Goal: Information Seeking & Learning: Learn about a topic

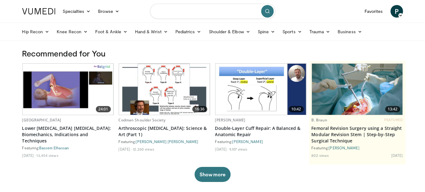
click at [190, 10] on input "Search topics, interventions" at bounding box center [212, 11] width 125 height 15
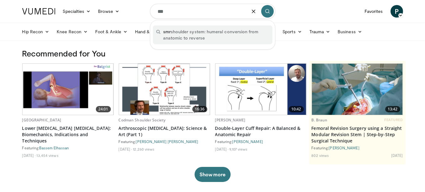
click at [214, 36] on span "smr shoulder system: humeral conversion from anatomic to reverse" at bounding box center [216, 35] width 106 height 13
type input "**********"
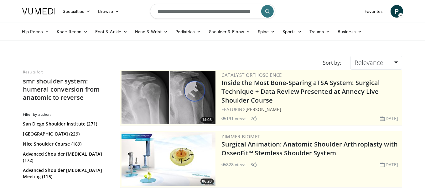
click at [176, 13] on input "**********" at bounding box center [212, 11] width 125 height 15
paste input "Search topics, interventions"
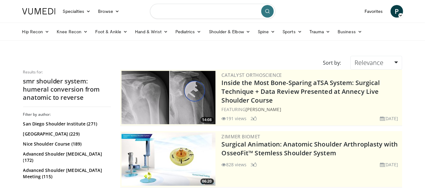
click at [177, 12] on input "Search topics, interventions" at bounding box center [212, 11] width 125 height 15
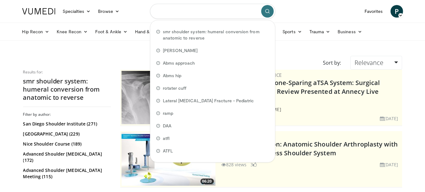
click at [177, 12] on input "Search topics, interventions" at bounding box center [212, 11] width 125 height 15
paste input "Search topics, interventions"
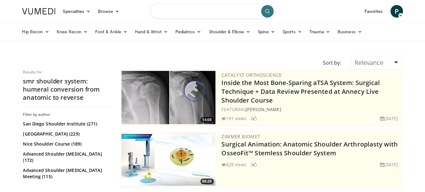
paste input "*"
click at [178, 14] on input "Search topics, interventions" at bounding box center [212, 11] width 125 height 15
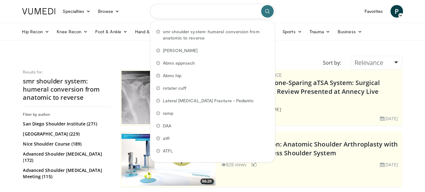
type input "*"
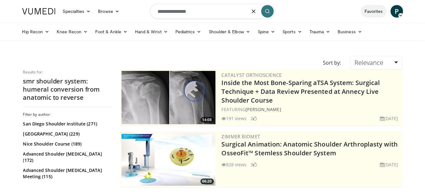
type input "**********"
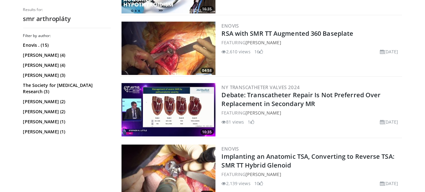
scroll to position [470, 0]
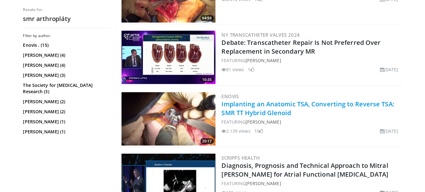
click at [275, 101] on link "Implanting an Anatomic TSA, Converting to Reverse TSA: SMR TT Hybrid Glenoid" at bounding box center [308, 108] width 173 height 17
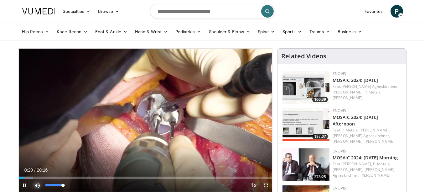
click at [36, 184] on span "Video Player" at bounding box center [37, 185] width 13 height 13
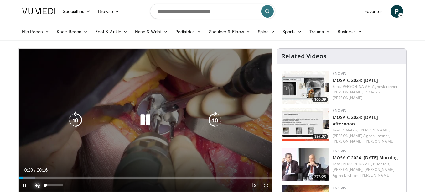
click at [36, 184] on span "Video Player" at bounding box center [37, 185] width 13 height 13
click at [160, 106] on div "10 seconds Tap to unmute" at bounding box center [146, 120] width 254 height 143
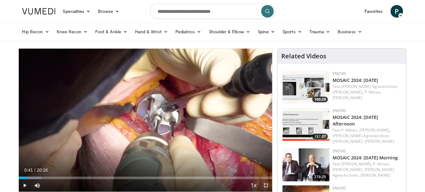
click at [264, 184] on span "Video Player" at bounding box center [266, 185] width 13 height 13
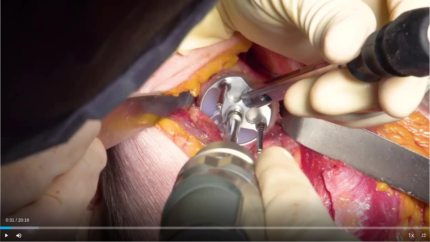
scroll to position [82, 0]
click at [405, 192] on button "Playback Rate" at bounding box center [411, 235] width 13 height 13
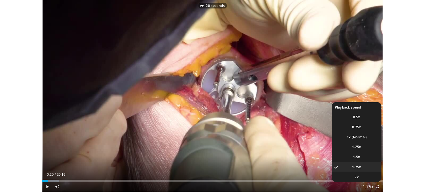
scroll to position [0, 0]
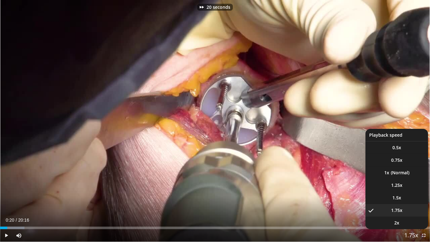
click at [413, 192] on span "Video Player" at bounding box center [411, 236] width 9 height 13
click at [398, 174] on li "1x" at bounding box center [397, 172] width 63 height 13
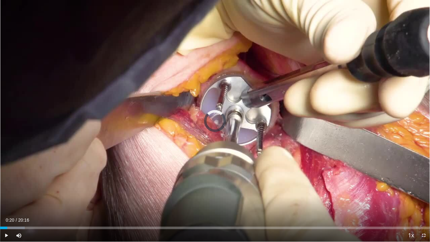
drag, startPoint x: 9, startPoint y: 228, endPoint x: 0, endPoint y: 230, distance: 9.2
click at [0, 192] on div "Current Time 0:20 / Duration 20:16 Play Skip Backward Skip Forward Mute Loaded …" at bounding box center [215, 235] width 430 height 13
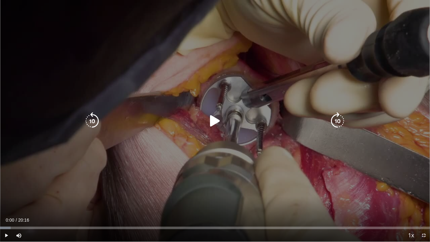
click at [215, 120] on icon "Video Player" at bounding box center [215, 121] width 18 height 18
click at [221, 119] on icon "Video Player" at bounding box center [215, 121] width 18 height 18
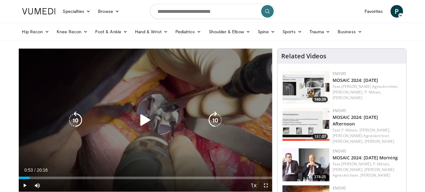
click at [145, 99] on div "10 seconds Tap to unmute" at bounding box center [146, 120] width 254 height 143
click at [136, 114] on div "Video Player" at bounding box center [145, 120] width 152 height 13
click at [143, 118] on icon "Video Player" at bounding box center [146, 120] width 18 height 18
click at [150, 111] on icon "Video Player" at bounding box center [146, 120] width 18 height 18
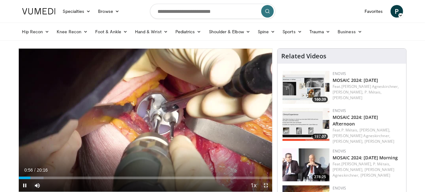
click at [263, 185] on span "Video Player" at bounding box center [266, 185] width 13 height 13
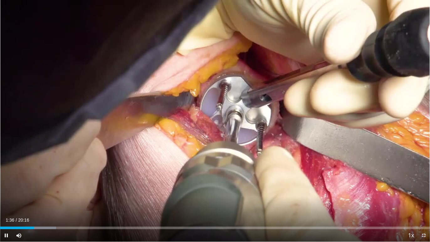
click at [426, 192] on span "Video Player" at bounding box center [424, 235] width 13 height 13
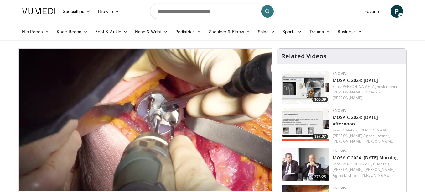
scroll to position [4, 5]
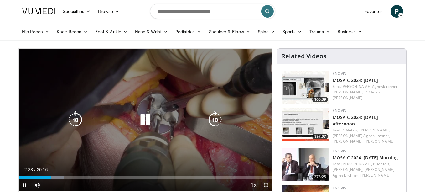
click at [223, 120] on icon "Video Player" at bounding box center [216, 120] width 18 height 18
click at [221, 119] on icon "Video Player" at bounding box center [216, 120] width 18 height 18
click at [73, 117] on icon "Video Player" at bounding box center [76, 120] width 18 height 18
click at [215, 121] on icon "Video Player" at bounding box center [216, 120] width 18 height 18
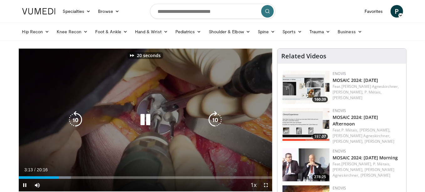
click at [215, 121] on icon "Video Player" at bounding box center [216, 120] width 18 height 18
click at [212, 121] on icon "Video Player" at bounding box center [216, 120] width 18 height 18
click at [212, 118] on icon "Video Player" at bounding box center [216, 120] width 18 height 18
click at [72, 121] on icon "Video Player" at bounding box center [76, 120] width 18 height 18
click at [212, 120] on icon "Video Player" at bounding box center [216, 120] width 18 height 18
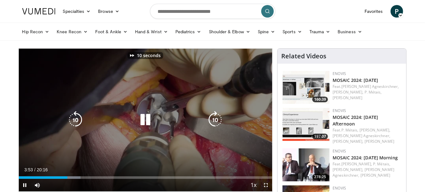
click at [212, 120] on icon "Video Player" at bounding box center [216, 120] width 18 height 18
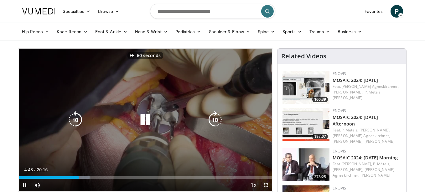
click at [212, 120] on icon "Video Player" at bounding box center [216, 120] width 18 height 18
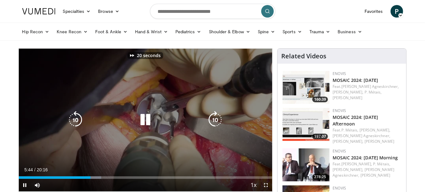
click at [212, 120] on icon "Video Player" at bounding box center [216, 120] width 18 height 18
click at [220, 118] on icon "Video Player" at bounding box center [216, 120] width 18 height 18
click at [213, 120] on icon "Video Player" at bounding box center [216, 120] width 18 height 18
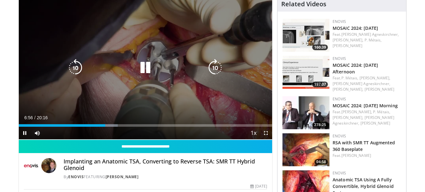
scroll to position [0, 0]
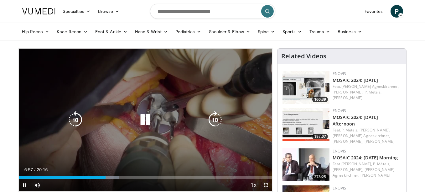
click at [215, 123] on icon "Video Player" at bounding box center [216, 120] width 18 height 18
click at [214, 119] on icon "Video Player" at bounding box center [216, 120] width 18 height 18
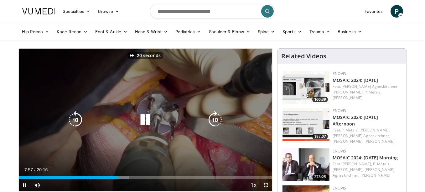
click at [214, 119] on icon "Video Player" at bounding box center [216, 120] width 18 height 18
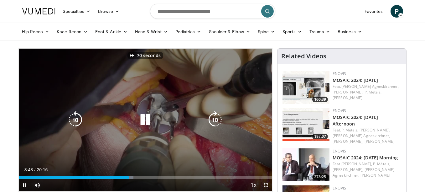
click at [214, 119] on icon "Video Player" at bounding box center [216, 120] width 18 height 18
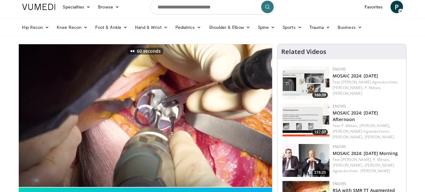
scroll to position [4, 11]
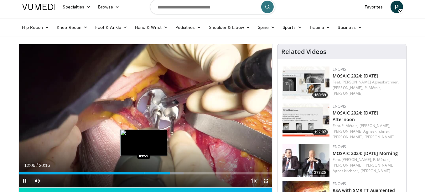
click at [145, 172] on div "Progress Bar" at bounding box center [144, 173] width 1 height 3
click at [145, 168] on div "Loaded : 57.87% 10:43 10:09" at bounding box center [146, 171] width 254 height 6
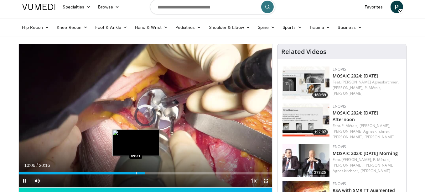
click at [135, 173] on div "Loaded : 0.00% 10:06 09:21" at bounding box center [146, 173] width 254 height 3
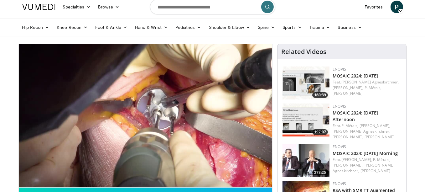
click at [116, 172] on div "60 seconds Tap to unmute" at bounding box center [146, 115] width 254 height 143
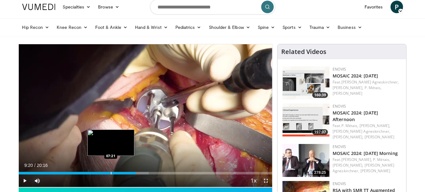
click at [111, 172] on div "Progress Bar" at bounding box center [111, 173] width 1 height 3
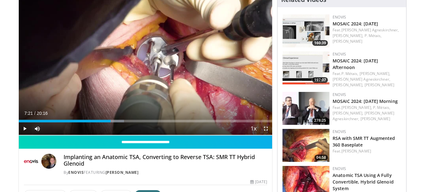
scroll to position [109, 0]
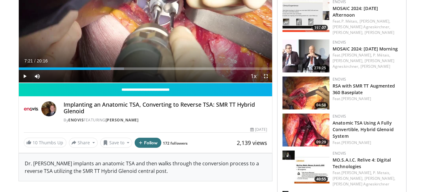
click at [155, 103] on h4 "Implanting an Anatomic TSA, Converting to Reverse TSA: SMR TT Hybrid Glenoid" at bounding box center [166, 107] width 204 height 13
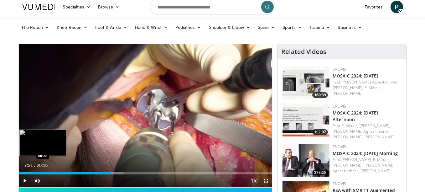
click at [25, 172] on div "Progress Bar" at bounding box center [25, 173] width 1 height 3
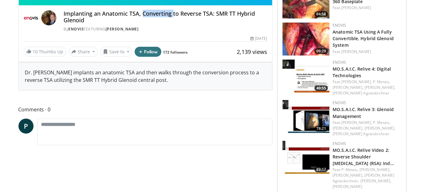
scroll to position [0, 0]
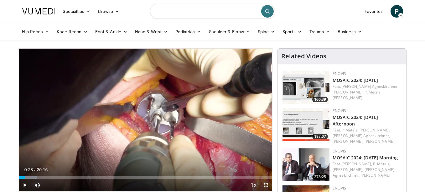
click at [219, 16] on input "Search topics, interventions" at bounding box center [212, 11] width 125 height 15
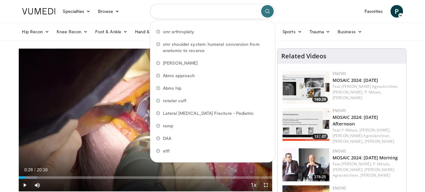
click at [213, 13] on input "Search topics, interventions" at bounding box center [212, 11] width 125 height 15
type input "*"
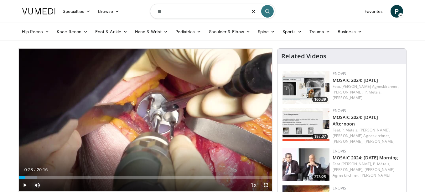
type input "*"
type input "**********"
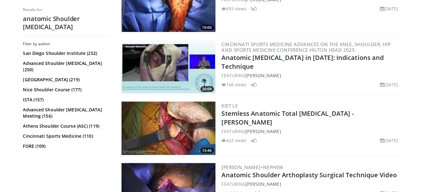
scroll to position [575, 0]
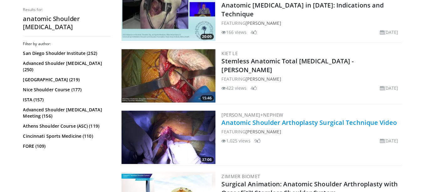
click at [265, 119] on link "Anatomic Shoulder Arthoplasty Surgical Technique Video" at bounding box center [309, 122] width 175 height 8
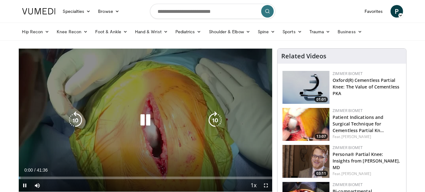
click at [158, 122] on div "Video Player" at bounding box center [145, 120] width 152 height 13
click at [150, 113] on icon "Video Player" at bounding box center [146, 120] width 18 height 18
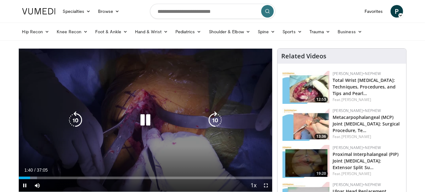
click at [145, 118] on icon "Video Player" at bounding box center [146, 120] width 18 height 18
click at [146, 118] on icon "Video Player" at bounding box center [146, 120] width 18 height 18
click at [267, 183] on span "Video Player" at bounding box center [266, 185] width 13 height 13
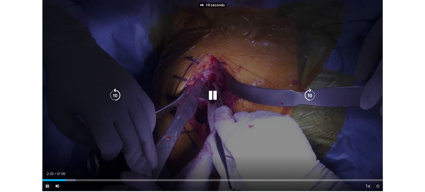
scroll to position [0, 5]
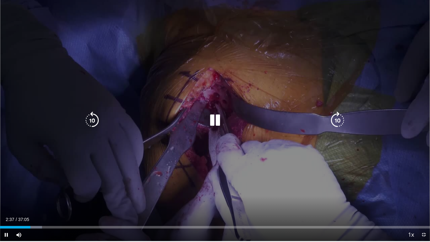
click at [341, 119] on icon "Video Player" at bounding box center [338, 121] width 18 height 18
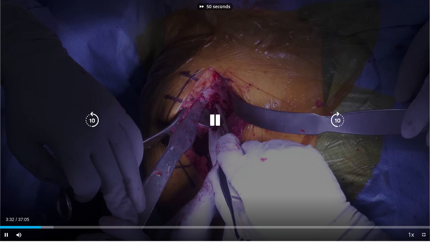
click at [92, 117] on icon "Video Player" at bounding box center [92, 121] width 18 height 18
click at [335, 121] on icon "Video Player" at bounding box center [338, 121] width 18 height 18
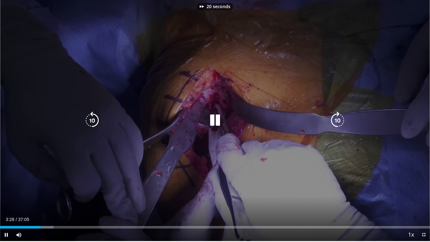
click at [335, 122] on icon "Video Player" at bounding box center [338, 121] width 18 height 18
click at [336, 119] on icon "Video Player" at bounding box center [338, 121] width 18 height 18
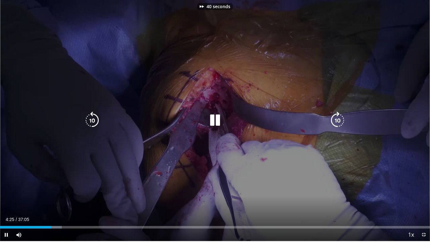
click at [336, 119] on icon "Video Player" at bounding box center [338, 121] width 18 height 18
click at [335, 117] on icon "Video Player" at bounding box center [338, 121] width 18 height 18
click at [92, 119] on icon "Video Player" at bounding box center [92, 121] width 18 height 18
click at [87, 115] on icon "Video Player" at bounding box center [92, 121] width 18 height 18
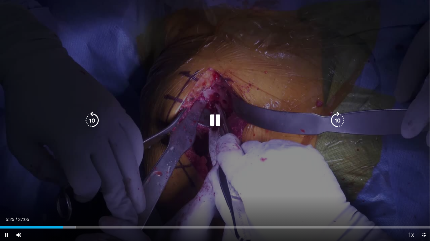
click at [334, 119] on icon "Video Player" at bounding box center [338, 121] width 18 height 18
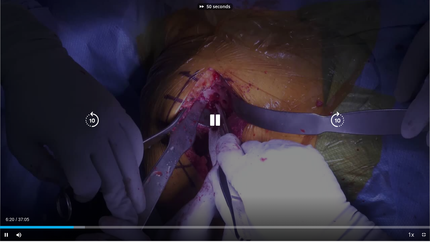
click at [334, 119] on icon "Video Player" at bounding box center [338, 121] width 18 height 18
click at [86, 123] on icon "Video Player" at bounding box center [92, 121] width 18 height 18
click at [87, 120] on icon "Video Player" at bounding box center [92, 121] width 18 height 18
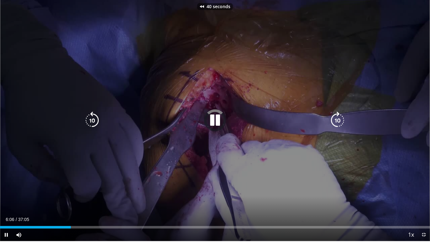
click at [87, 120] on icon "Video Player" at bounding box center [92, 121] width 18 height 18
click at [90, 123] on icon "Video Player" at bounding box center [92, 121] width 18 height 18
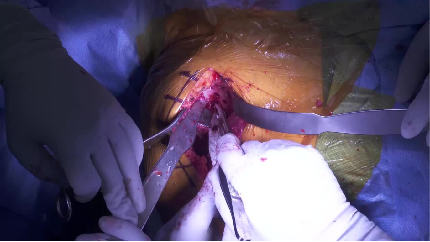
click at [90, 123] on div "90 seconds Tap to unmute" at bounding box center [215, 120] width 430 height 242
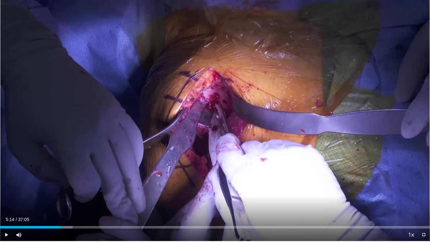
click at [90, 123] on div "90 seconds Tap to unmute" at bounding box center [215, 120] width 430 height 242
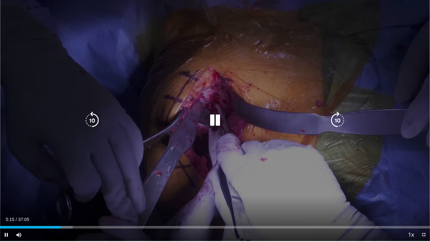
click at [92, 119] on icon "Video Player" at bounding box center [92, 121] width 18 height 18
click at [337, 118] on icon "Video Player" at bounding box center [338, 121] width 18 height 18
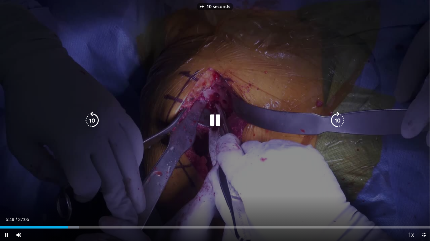
click at [337, 118] on icon "Video Player" at bounding box center [338, 121] width 18 height 18
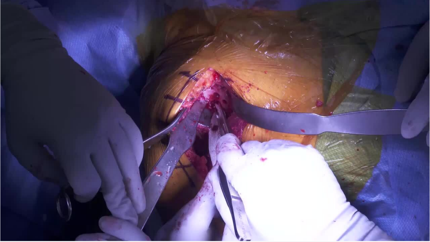
click at [337, 118] on div "30 seconds Tap to unmute" at bounding box center [215, 120] width 430 height 242
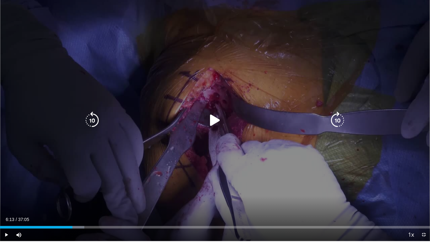
click at [337, 119] on icon "Video Player" at bounding box center [338, 121] width 18 height 18
click at [221, 117] on icon "Video Player" at bounding box center [215, 121] width 18 height 18
click at [337, 119] on icon "Video Player" at bounding box center [338, 121] width 18 height 18
click at [337, 119] on div "30 seconds Tap to unmute" at bounding box center [215, 120] width 430 height 242
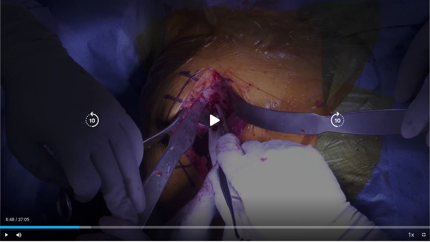
click at [219, 118] on icon "Video Player" at bounding box center [215, 121] width 18 height 18
click at [338, 117] on icon "Video Player" at bounding box center [338, 121] width 18 height 18
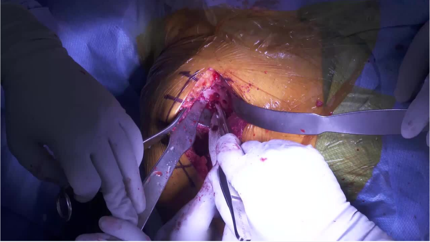
click at [338, 118] on div "30 seconds Tap to unmute" at bounding box center [215, 120] width 430 height 242
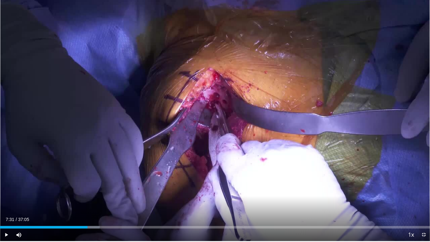
click at [338, 118] on div "30 seconds Tap to unmute" at bounding box center [215, 120] width 430 height 242
click at [422, 192] on span "Video Player" at bounding box center [424, 235] width 13 height 13
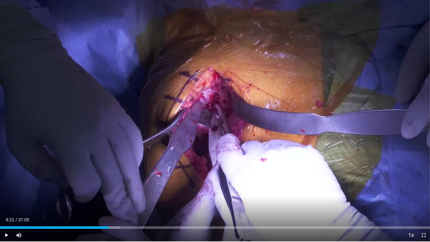
scroll to position [0, 0]
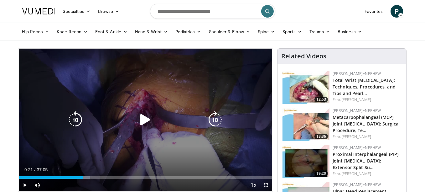
click at [151, 120] on icon "Video Player" at bounding box center [146, 120] width 18 height 18
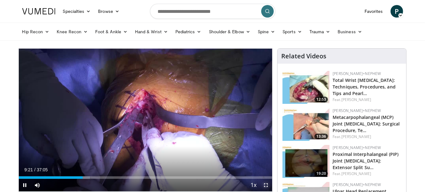
click at [266, 185] on span "Video Player" at bounding box center [266, 185] width 13 height 13
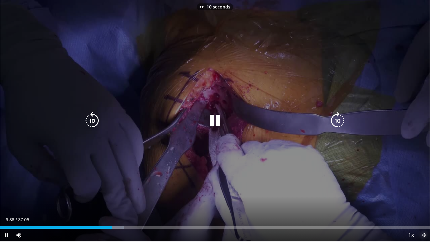
scroll to position [0, 6]
click at [218, 121] on icon "Video Player" at bounding box center [215, 121] width 18 height 18
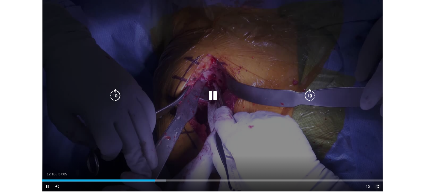
scroll to position [4, 13]
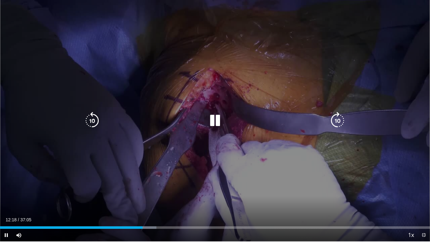
click at [96, 124] on icon "Video Player" at bounding box center [92, 121] width 18 height 18
click at [341, 122] on icon "Video Player" at bounding box center [338, 121] width 18 height 18
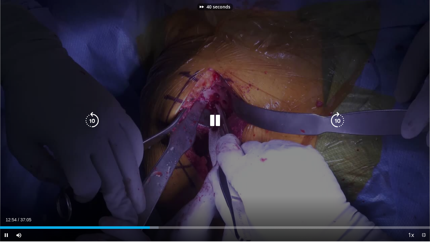
click at [341, 122] on icon "Video Player" at bounding box center [338, 121] width 18 height 18
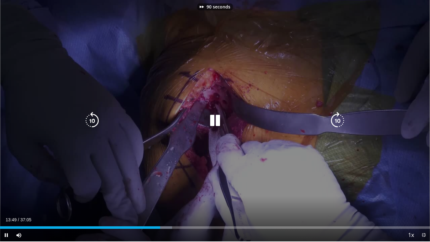
click at [341, 122] on icon "Video Player" at bounding box center [338, 121] width 18 height 18
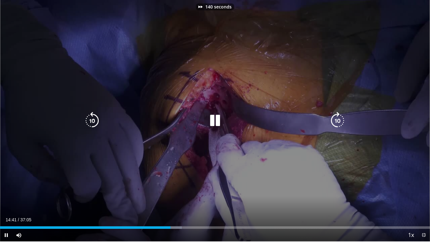
click at [340, 122] on icon "Video Player" at bounding box center [338, 121] width 18 height 18
click at [89, 120] on icon "Video Player" at bounding box center [92, 121] width 18 height 18
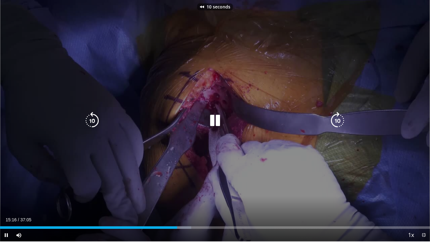
click at [93, 121] on icon "Video Player" at bounding box center [92, 121] width 18 height 18
click at [339, 118] on icon "Video Player" at bounding box center [338, 121] width 18 height 18
click at [341, 118] on icon "Video Player" at bounding box center [338, 121] width 18 height 18
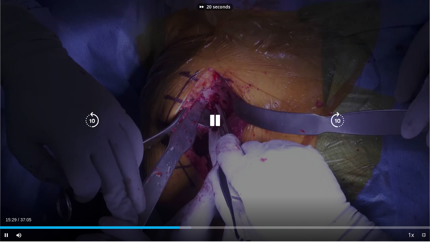
click at [341, 118] on icon "Video Player" at bounding box center [338, 121] width 18 height 18
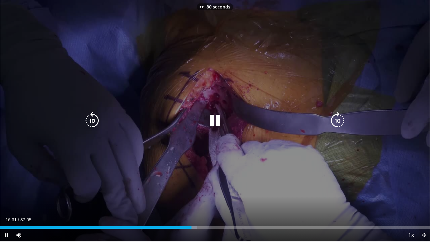
click at [341, 118] on icon "Video Player" at bounding box center [338, 121] width 18 height 18
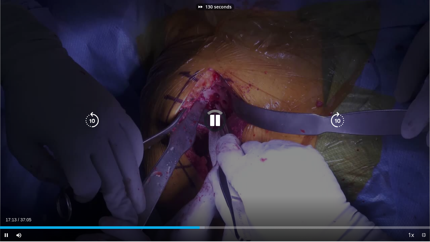
click at [341, 118] on icon "Video Player" at bounding box center [338, 121] width 18 height 18
click at [337, 118] on icon "Video Player" at bounding box center [338, 121] width 18 height 18
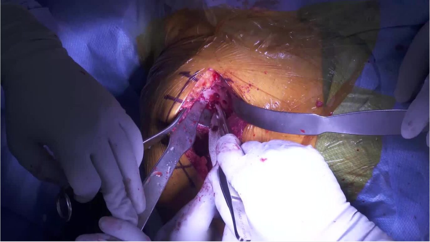
click at [337, 118] on div "170 seconds Tap to unmute" at bounding box center [215, 121] width 430 height 242
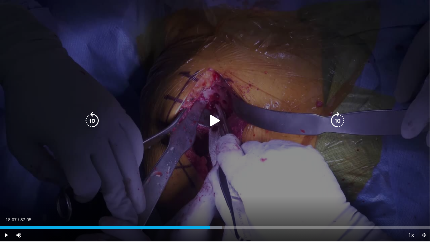
drag, startPoint x: 246, startPoint y: 113, endPoint x: 256, endPoint y: 116, distance: 10.2
click at [246, 113] on div "170 seconds Tap to unmute" at bounding box center [215, 121] width 430 height 242
click at [340, 123] on icon "Video Player" at bounding box center [338, 121] width 18 height 18
click at [340, 122] on icon "Video Player" at bounding box center [338, 121] width 18 height 18
click at [94, 120] on icon "Video Player" at bounding box center [92, 121] width 18 height 18
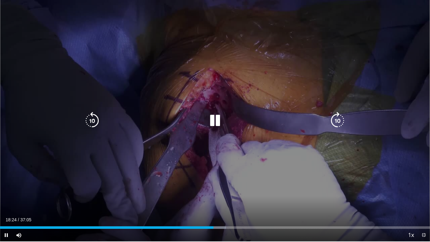
click at [93, 121] on icon "Video Player" at bounding box center [92, 121] width 18 height 18
click at [94, 121] on icon "Video Player" at bounding box center [92, 121] width 18 height 18
click at [336, 121] on icon "Video Player" at bounding box center [338, 121] width 18 height 18
click at [338, 120] on icon "Video Player" at bounding box center [338, 121] width 18 height 18
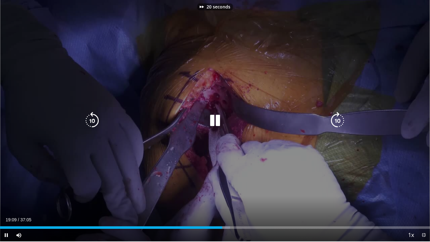
click at [338, 120] on icon "Video Player" at bounding box center [338, 121] width 18 height 18
click at [335, 119] on icon "Video Player" at bounding box center [338, 121] width 18 height 18
click at [339, 117] on icon "Video Player" at bounding box center [338, 121] width 18 height 18
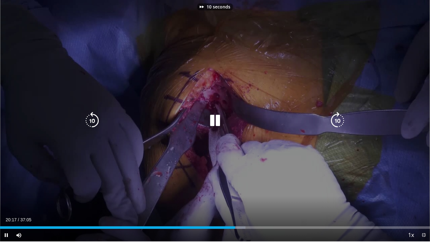
click at [339, 118] on icon "Video Player" at bounding box center [338, 121] width 18 height 18
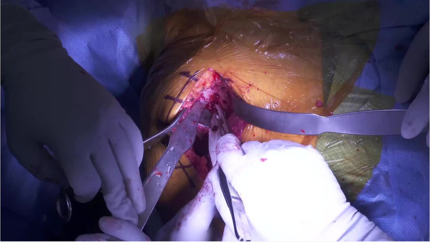
click at [339, 118] on div "20 seconds Tap to unmute" at bounding box center [215, 121] width 430 height 242
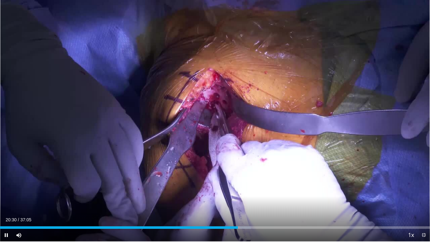
click at [339, 118] on div "20 seconds Tap to unmute" at bounding box center [215, 121] width 430 height 242
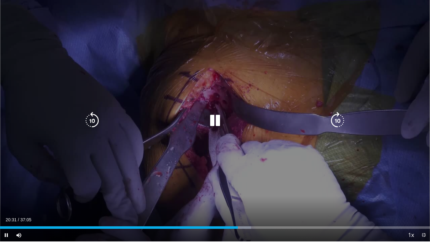
click at [335, 121] on icon "Video Player" at bounding box center [338, 121] width 18 height 18
click at [336, 121] on icon "Video Player" at bounding box center [338, 121] width 18 height 18
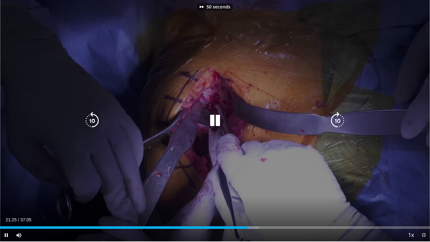
click at [336, 121] on icon "Video Player" at bounding box center [338, 121] width 18 height 18
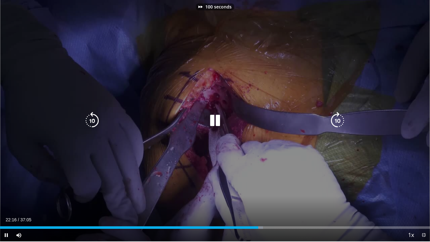
click at [336, 121] on icon "Video Player" at bounding box center [338, 121] width 18 height 18
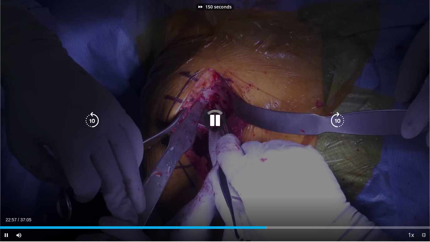
click at [336, 121] on icon "Video Player" at bounding box center [338, 121] width 18 height 18
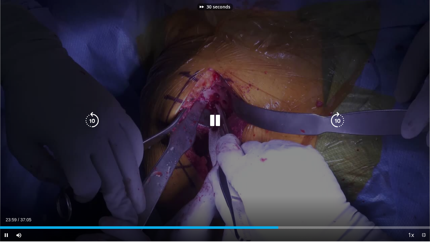
click at [336, 121] on icon "Video Player" at bounding box center [338, 121] width 18 height 18
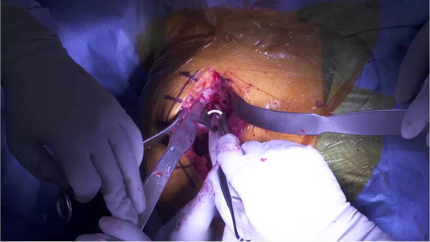
click at [336, 121] on div "40 seconds Tap to unmute" at bounding box center [215, 121] width 430 height 242
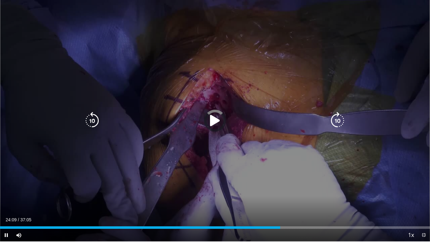
click at [214, 119] on icon "Video Player" at bounding box center [215, 121] width 18 height 18
click at [335, 121] on icon "Video Player" at bounding box center [338, 121] width 18 height 18
click at [215, 121] on icon "Video Player" at bounding box center [215, 121] width 18 height 18
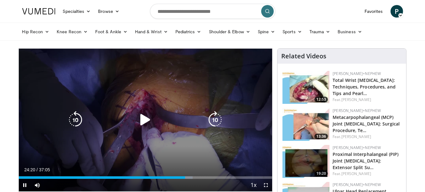
click at [149, 118] on icon "Video Player" at bounding box center [146, 120] width 18 height 18
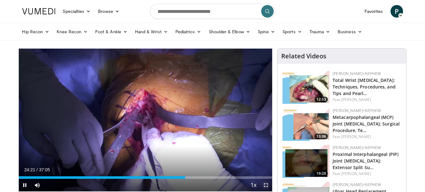
click at [269, 184] on span "Video Player" at bounding box center [266, 185] width 13 height 13
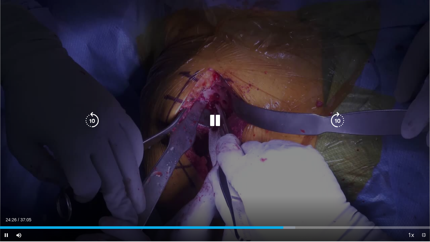
click at [341, 118] on icon "Video Player" at bounding box center [338, 121] width 18 height 18
click at [341, 119] on icon "Video Player" at bounding box center [338, 121] width 18 height 18
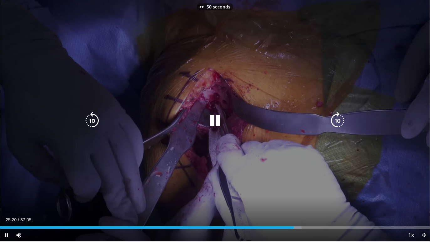
click at [341, 119] on icon "Video Player" at bounding box center [338, 121] width 18 height 18
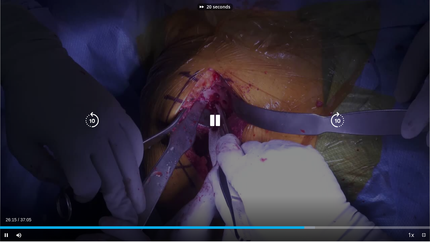
click at [341, 119] on icon "Video Player" at bounding box center [338, 121] width 18 height 18
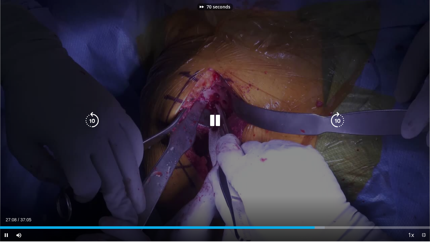
click at [341, 119] on icon "Video Player" at bounding box center [338, 121] width 18 height 18
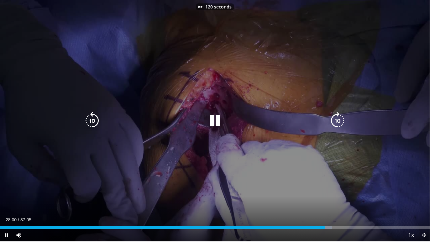
click at [341, 119] on icon "Video Player" at bounding box center [338, 121] width 18 height 18
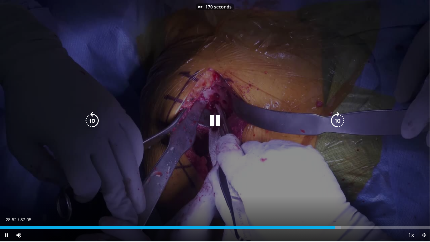
click at [341, 119] on icon "Video Player" at bounding box center [338, 121] width 18 height 18
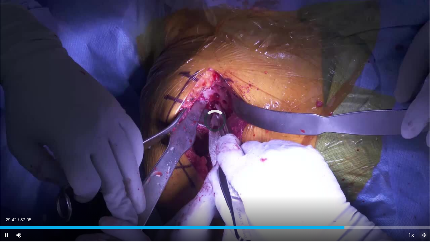
click at [423, 192] on span "Video Player" at bounding box center [424, 235] width 13 height 13
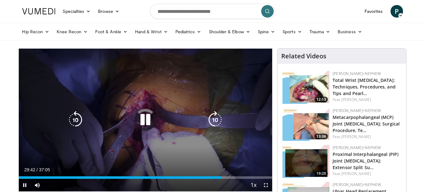
click at [193, 93] on div "210 seconds Tap to unmute" at bounding box center [146, 119] width 254 height 143
